Goal: Information Seeking & Learning: Learn about a topic

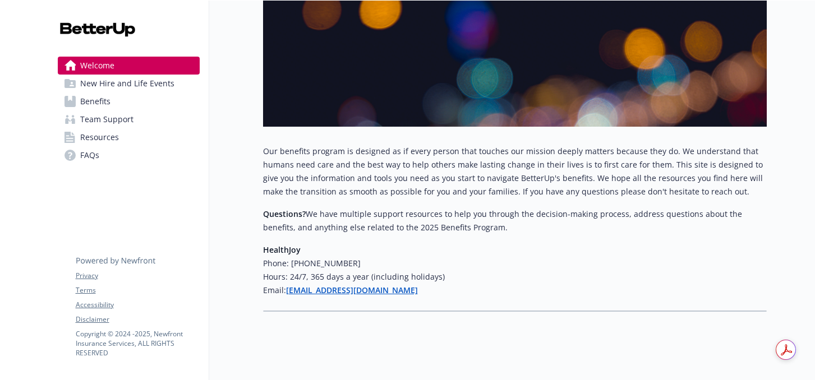
scroll to position [189, 0]
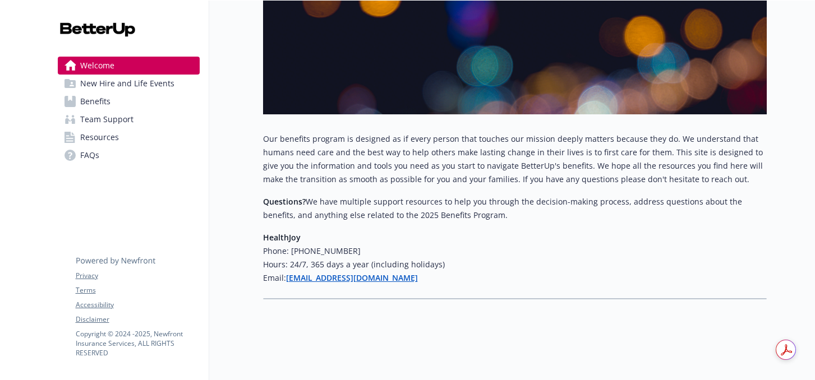
click at [150, 85] on span "New Hire and Life Events" at bounding box center [127, 84] width 94 height 18
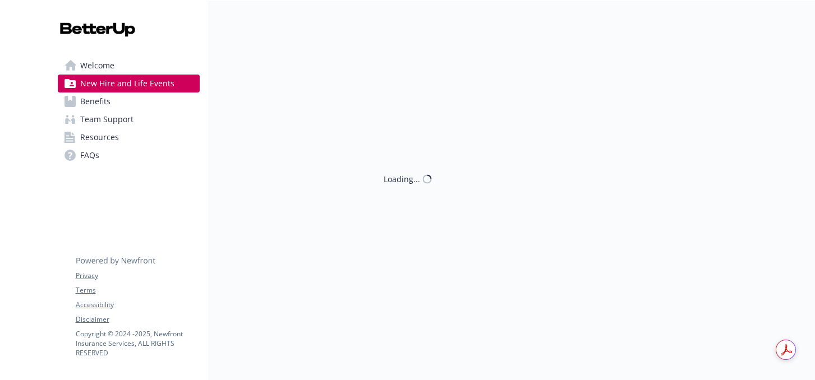
scroll to position [189, 0]
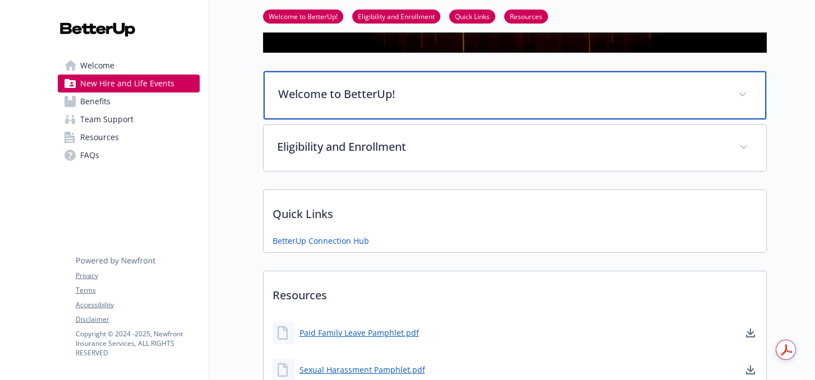
click at [299, 96] on p "Welcome to BetterUp!" at bounding box center [501, 94] width 447 height 17
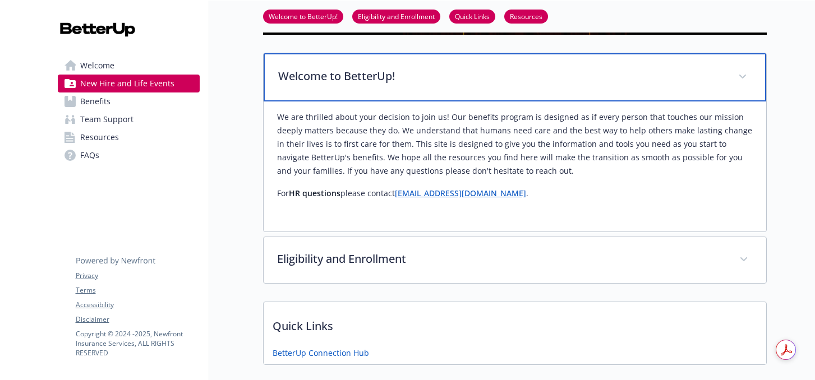
scroll to position [244, 0]
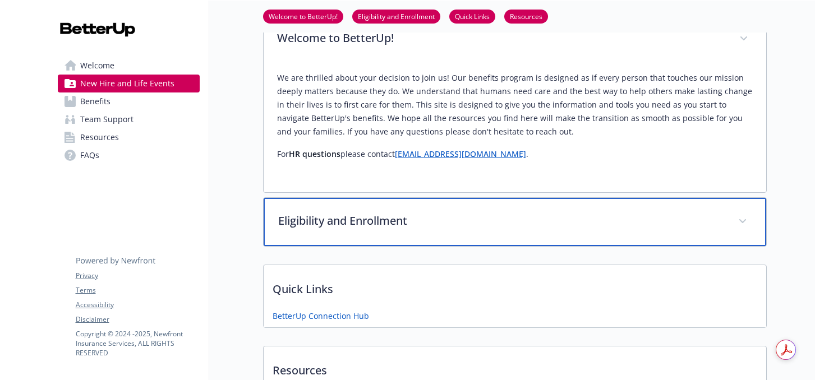
click at [327, 222] on p "Eligibility and Enrollment" at bounding box center [501, 221] width 447 height 17
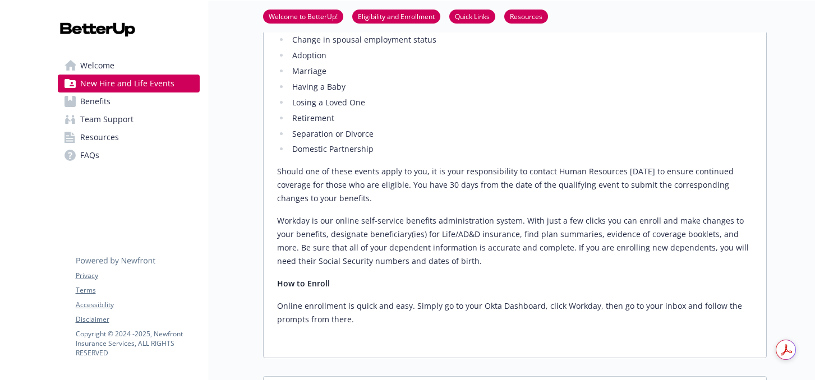
scroll to position [1012, 0]
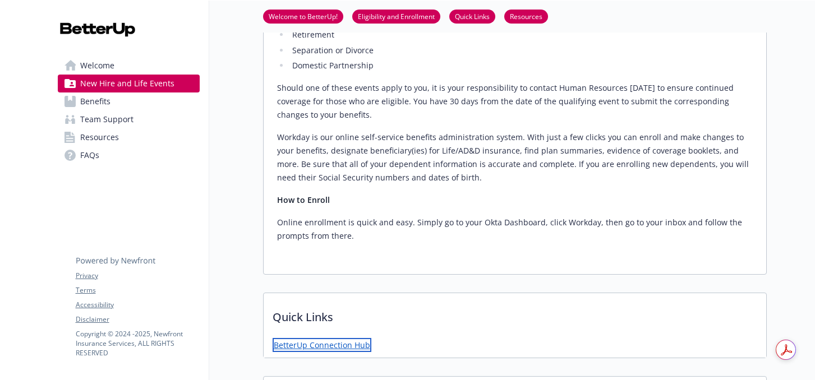
click at [320, 338] on link "BetterUp Connection Hub" at bounding box center [322, 345] width 99 height 14
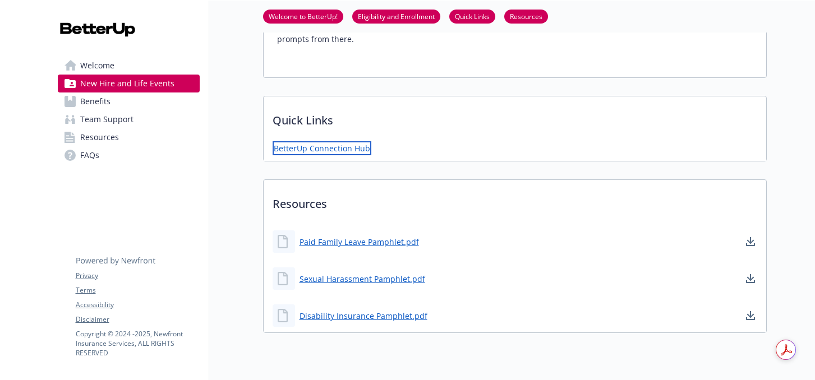
scroll to position [1216, 0]
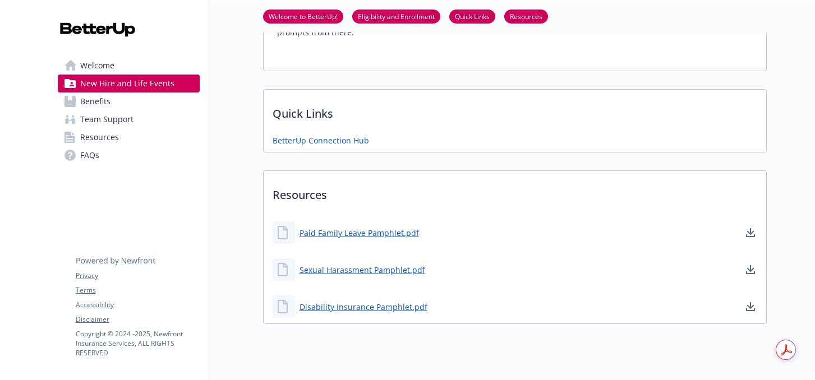
click at [178, 107] on link "Benefits" at bounding box center [129, 102] width 142 height 18
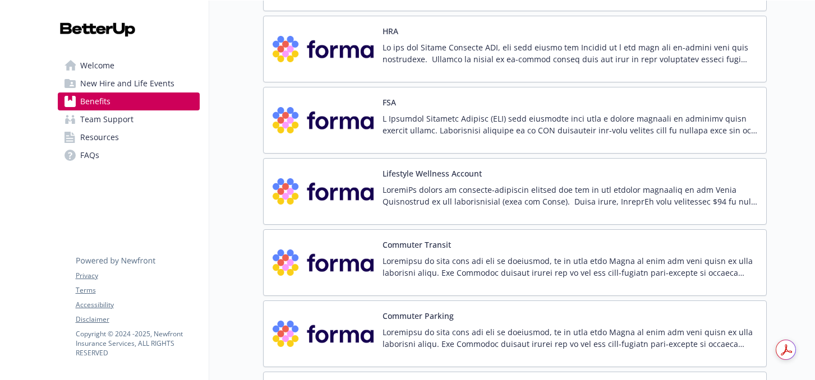
scroll to position [1670, 0]
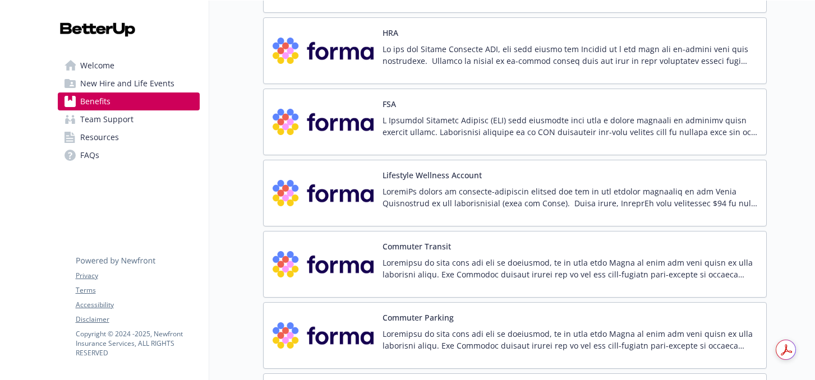
click at [434, 60] on p at bounding box center [570, 55] width 375 height 24
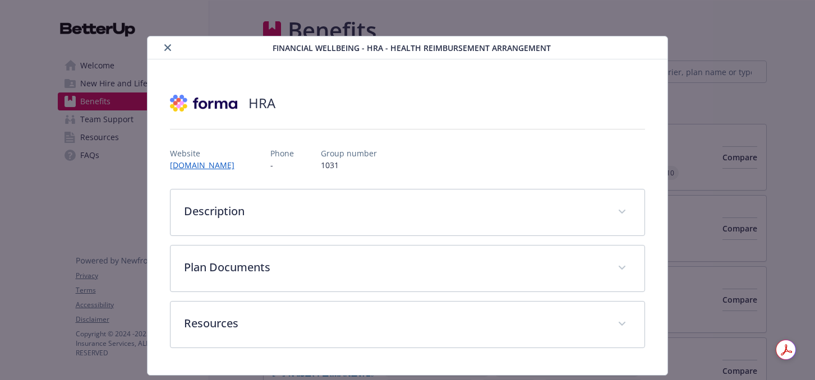
scroll to position [1670, 0]
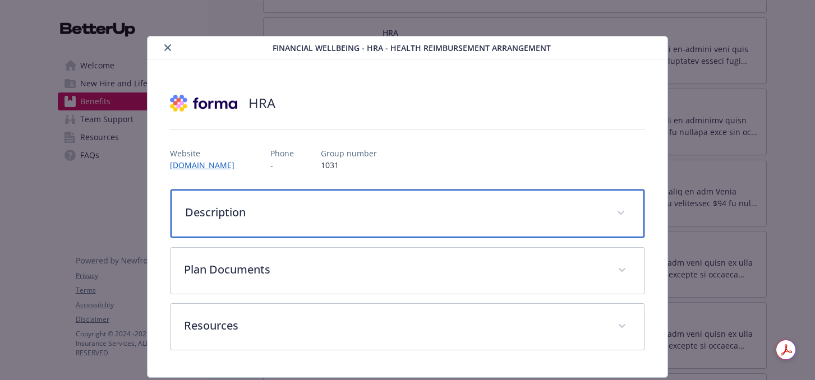
click at [427, 206] on p "Description" at bounding box center [394, 212] width 419 height 17
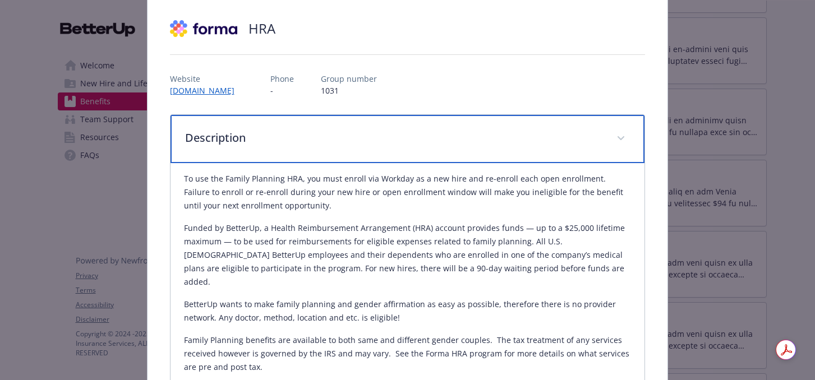
scroll to position [0, 0]
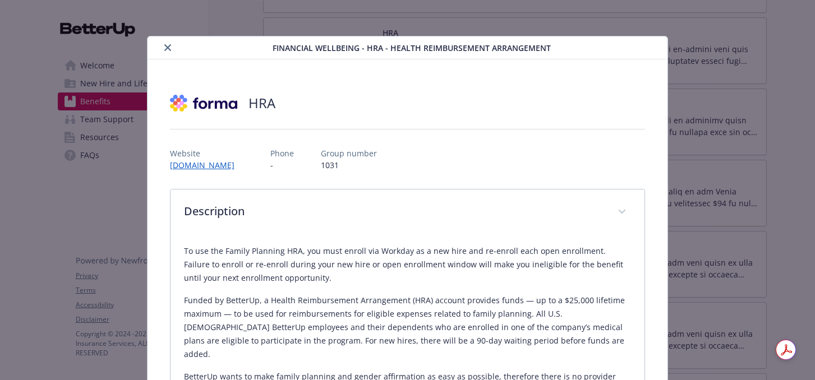
click at [603, 108] on div "HRA" at bounding box center [408, 103] width 476 height 34
click at [174, 49] on div "details for plan Financial Wellbeing - HRA - Health Reimbursement Arrangement" at bounding box center [212, 47] width 121 height 13
click at [166, 48] on icon "close" at bounding box center [167, 47] width 7 height 7
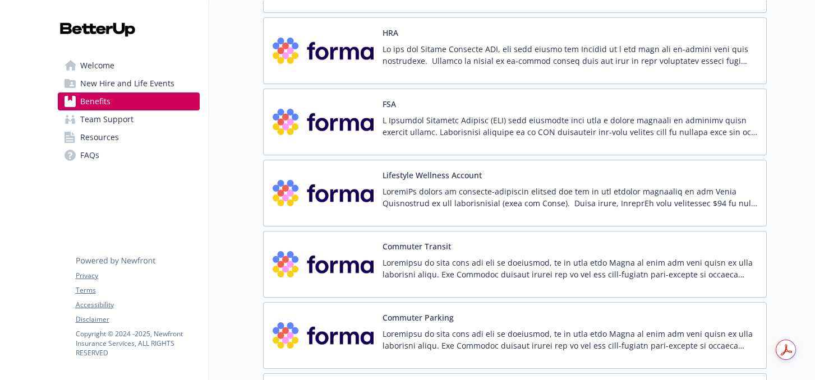
click at [300, 191] on img at bounding box center [323, 193] width 101 height 48
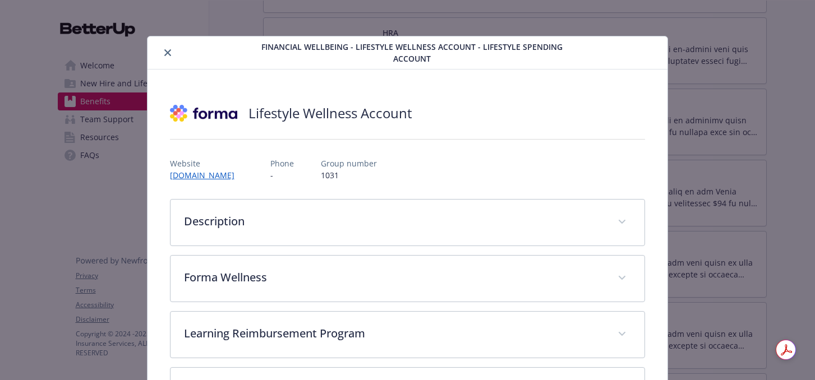
scroll to position [34, 0]
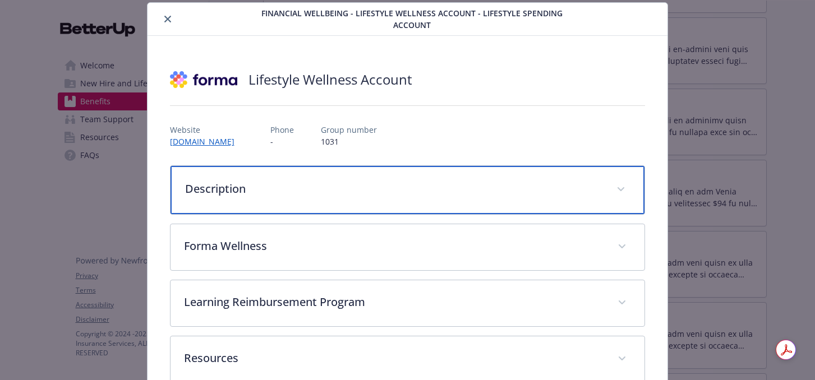
click at [300, 192] on p "Description" at bounding box center [394, 189] width 419 height 17
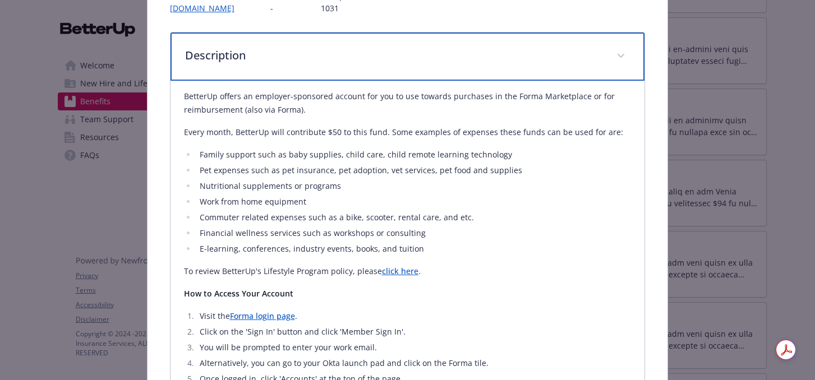
scroll to position [177, 0]
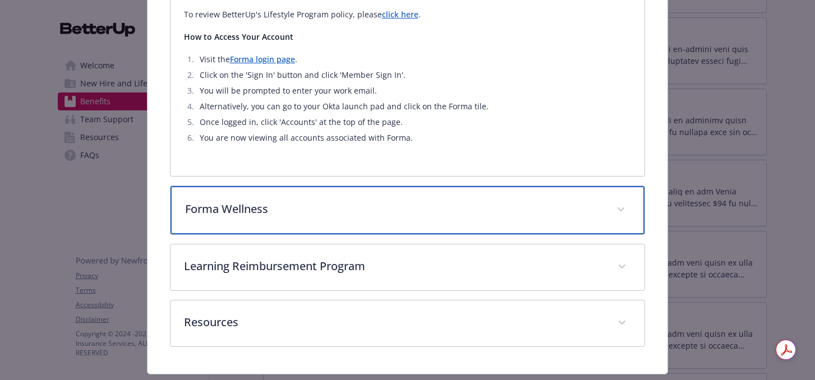
click at [458, 228] on div "Forma Wellness" at bounding box center [408, 210] width 475 height 48
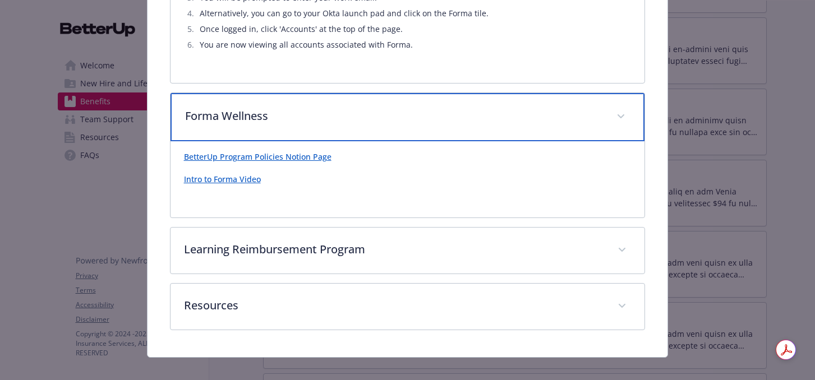
scroll to position [525, 0]
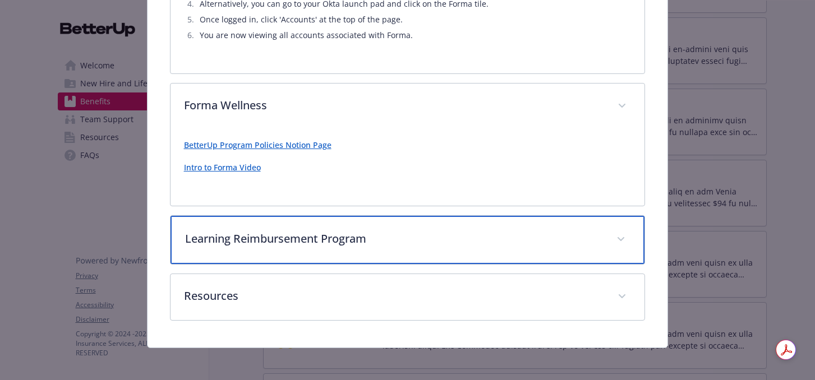
click at [458, 249] on div "Learning Reimbursement Program" at bounding box center [408, 240] width 475 height 48
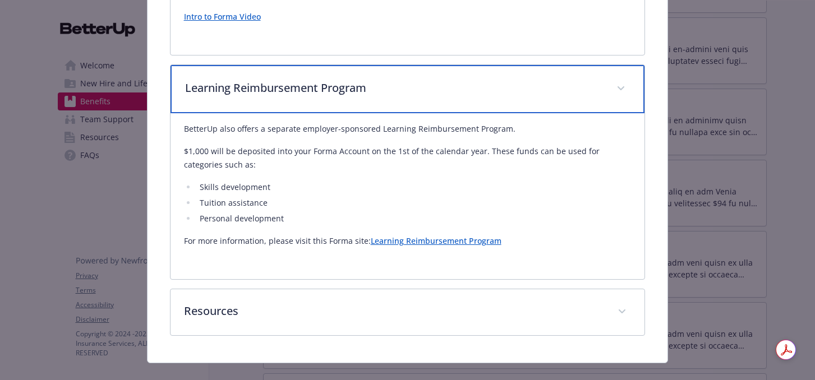
scroll to position [695, 0]
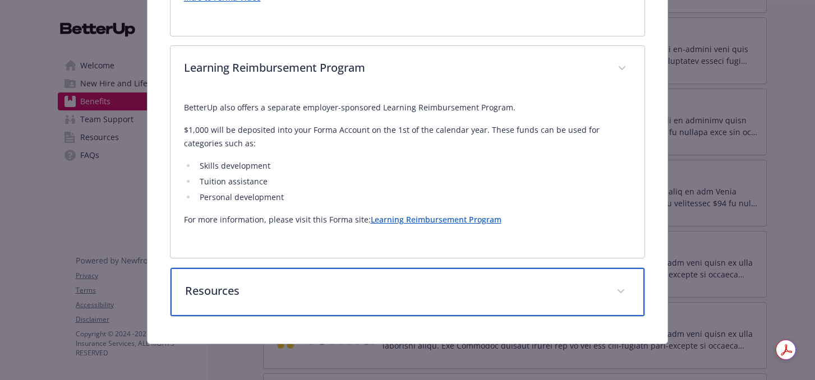
click at [460, 288] on p "Resources" at bounding box center [394, 291] width 419 height 17
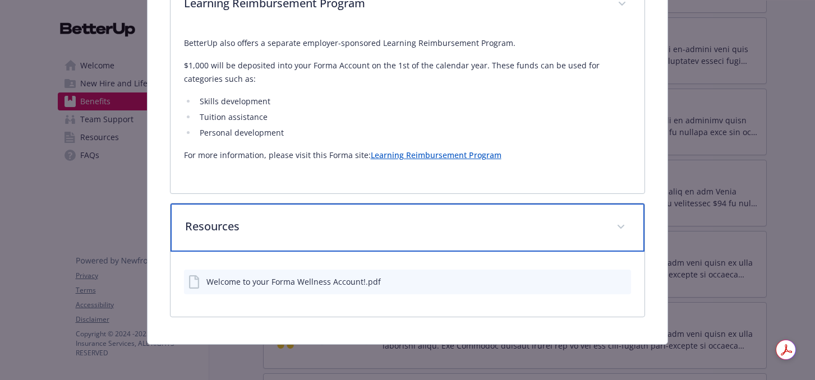
scroll to position [760, 0]
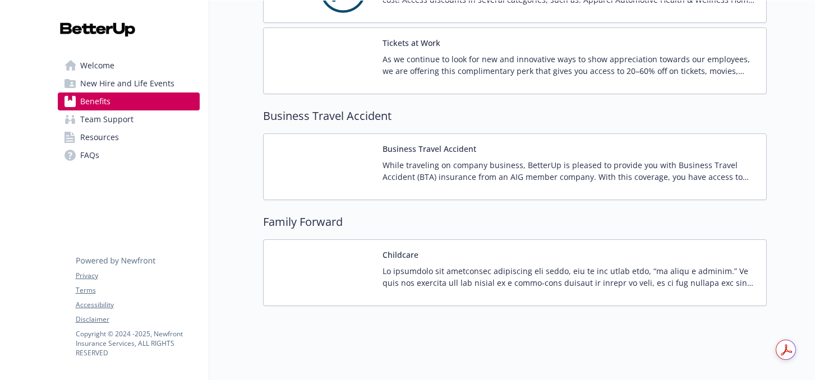
scroll to position [2624, 0]
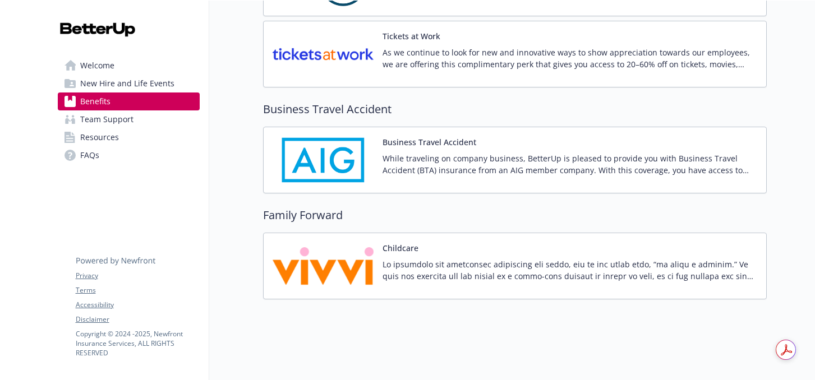
click at [574, 265] on p at bounding box center [570, 271] width 375 height 24
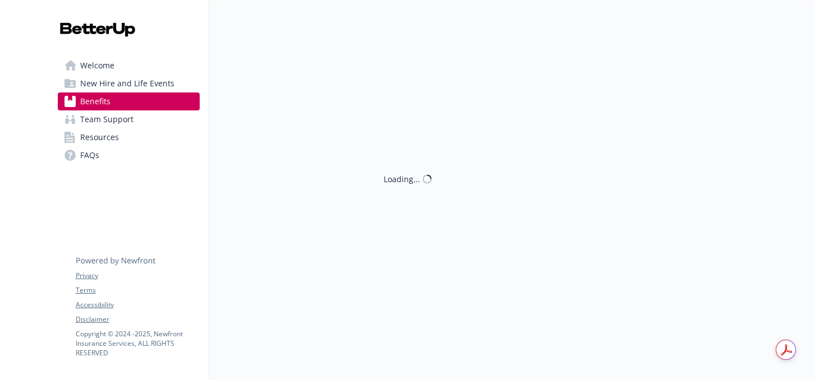
scroll to position [2626, 0]
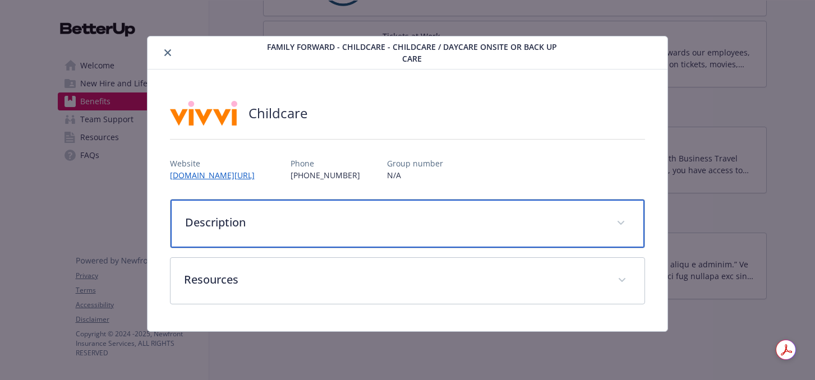
click at [562, 218] on p "Description" at bounding box center [394, 222] width 419 height 17
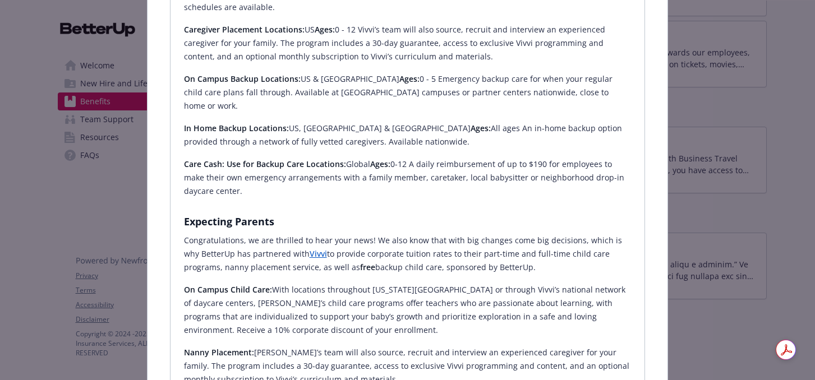
scroll to position [454, 0]
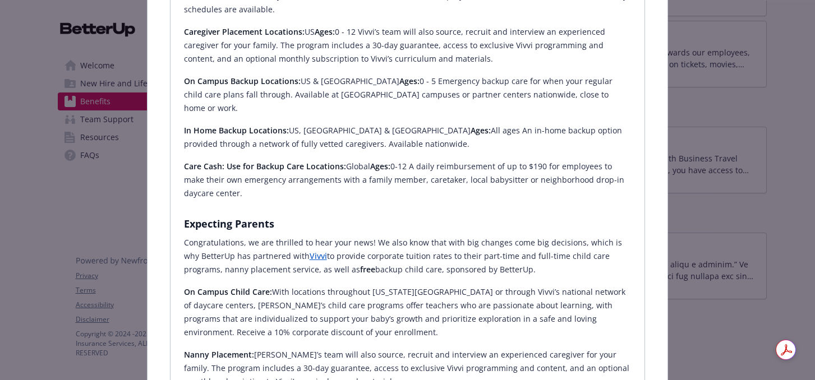
click at [310, 251] on link "Vivvi" at bounding box center [318, 256] width 17 height 11
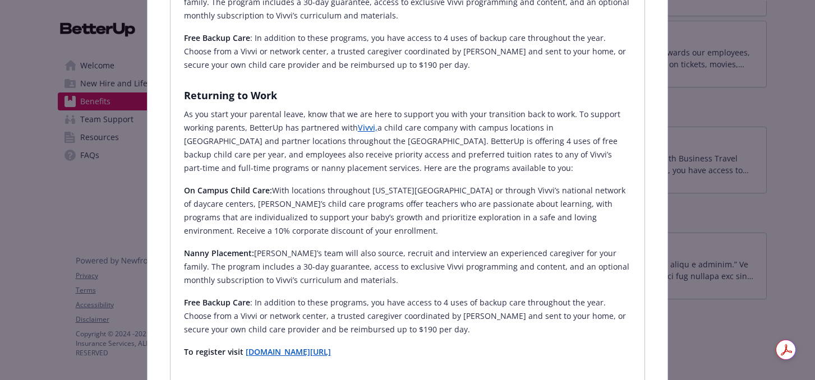
scroll to position [821, 0]
click at [331, 346] on strong "[DOMAIN_NAME][URL]" at bounding box center [288, 351] width 85 height 11
